Goal: Information Seeking & Learning: Learn about a topic

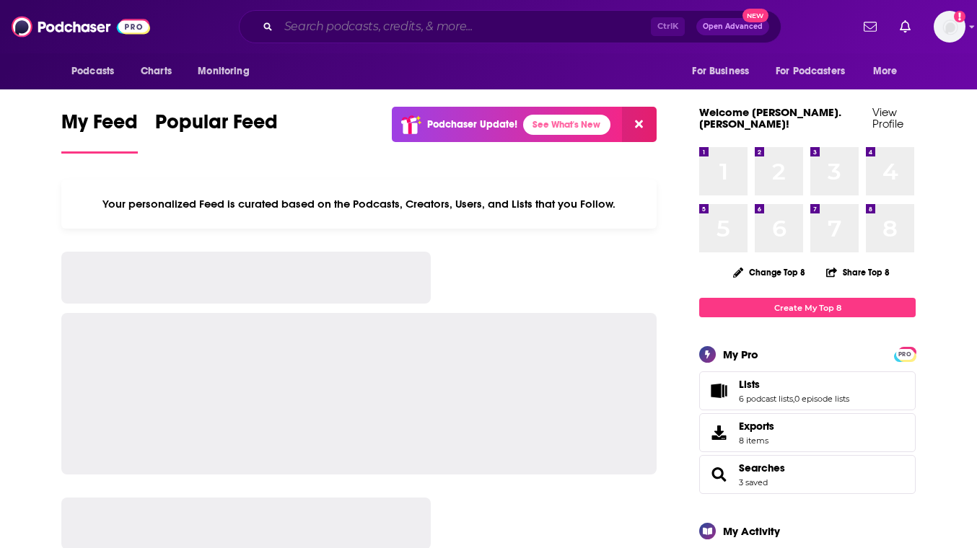
click at [366, 25] on input "Search podcasts, credits, & more..." at bounding box center [464, 26] width 372 height 23
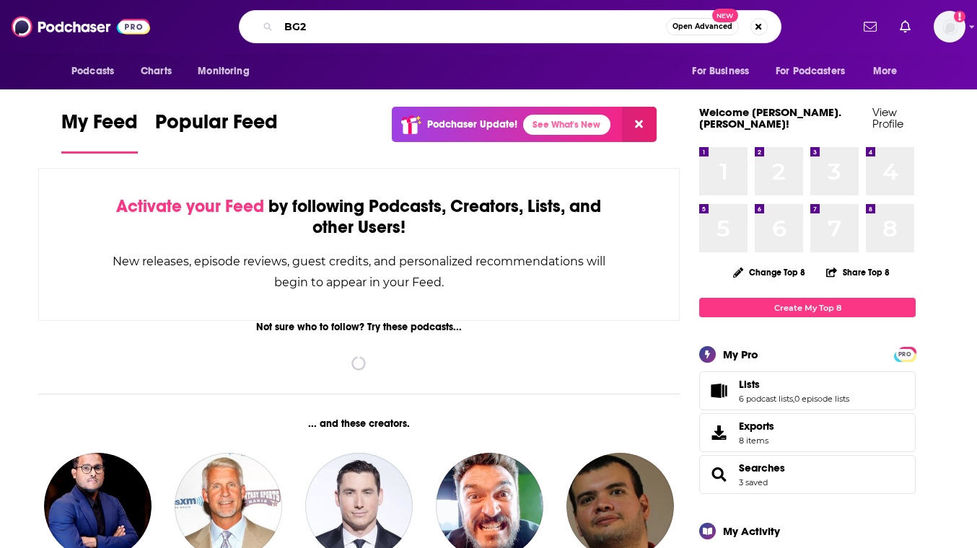
type input "BG2"
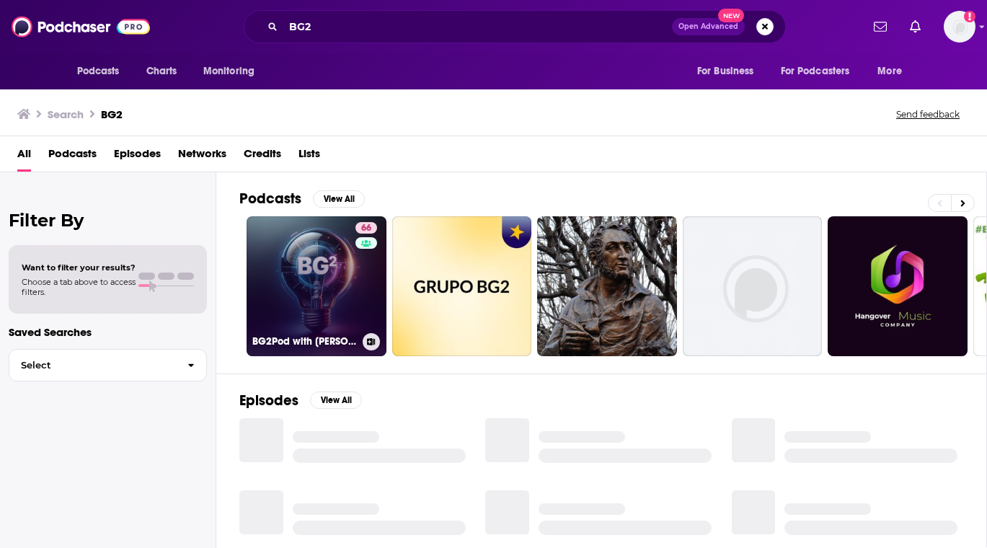
click at [338, 259] on link "66 BG2Pod with [PERSON_NAME] and [PERSON_NAME]" at bounding box center [317, 286] width 140 height 140
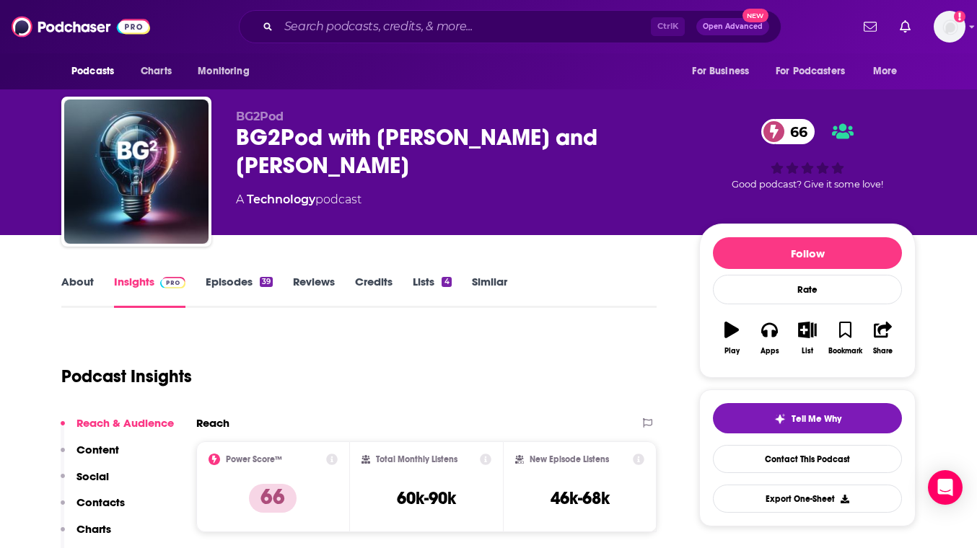
click at [72, 280] on link "About" at bounding box center [77, 291] width 32 height 33
